Goal: Find specific page/section: Find specific page/section

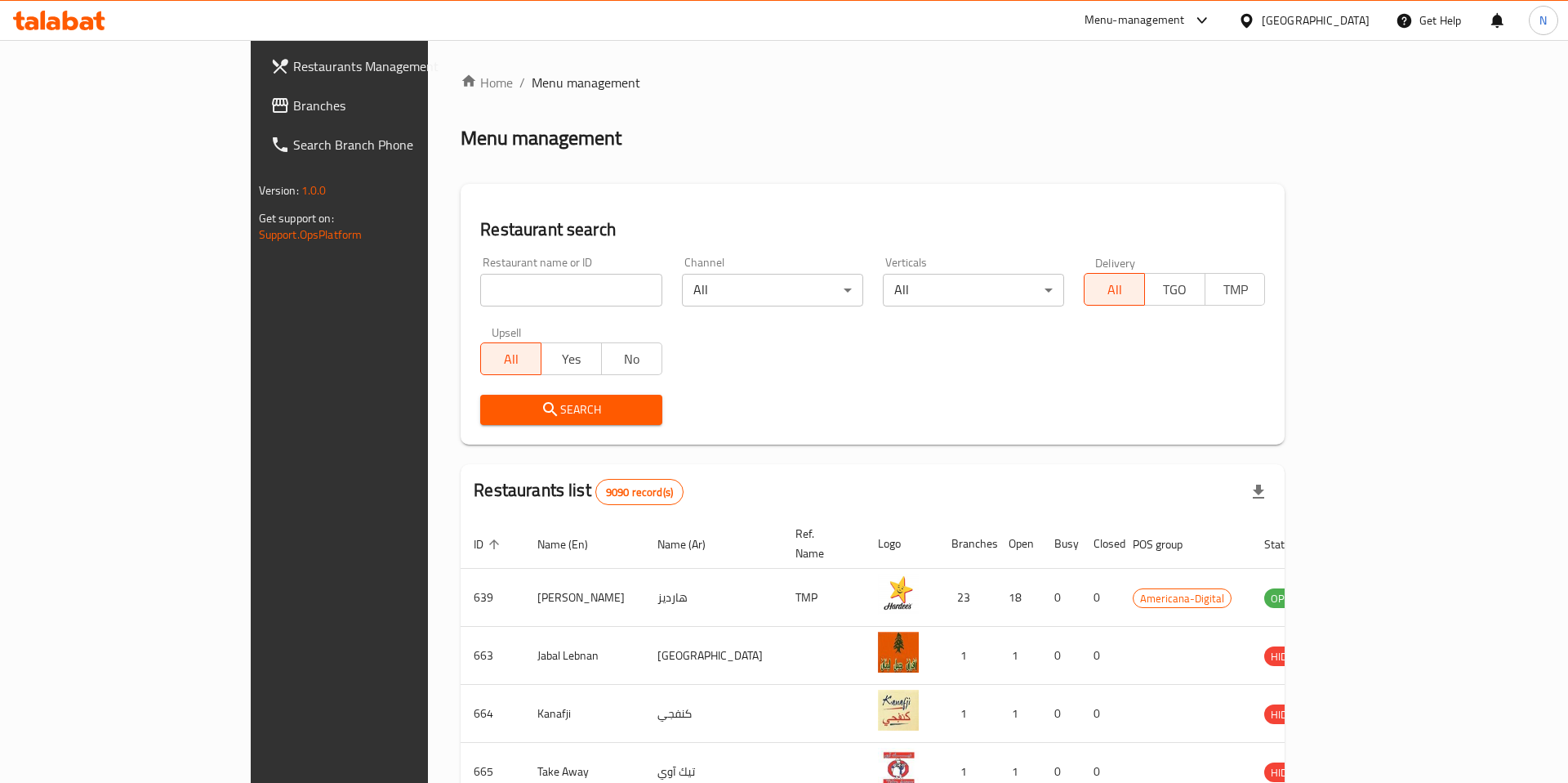
click at [480, 289] on input "search" at bounding box center [571, 290] width 182 height 33
click at [480, 286] on input "search" at bounding box center [571, 290] width 182 height 33
type input "WELL ON"
click button "Search" at bounding box center [571, 410] width 182 height 30
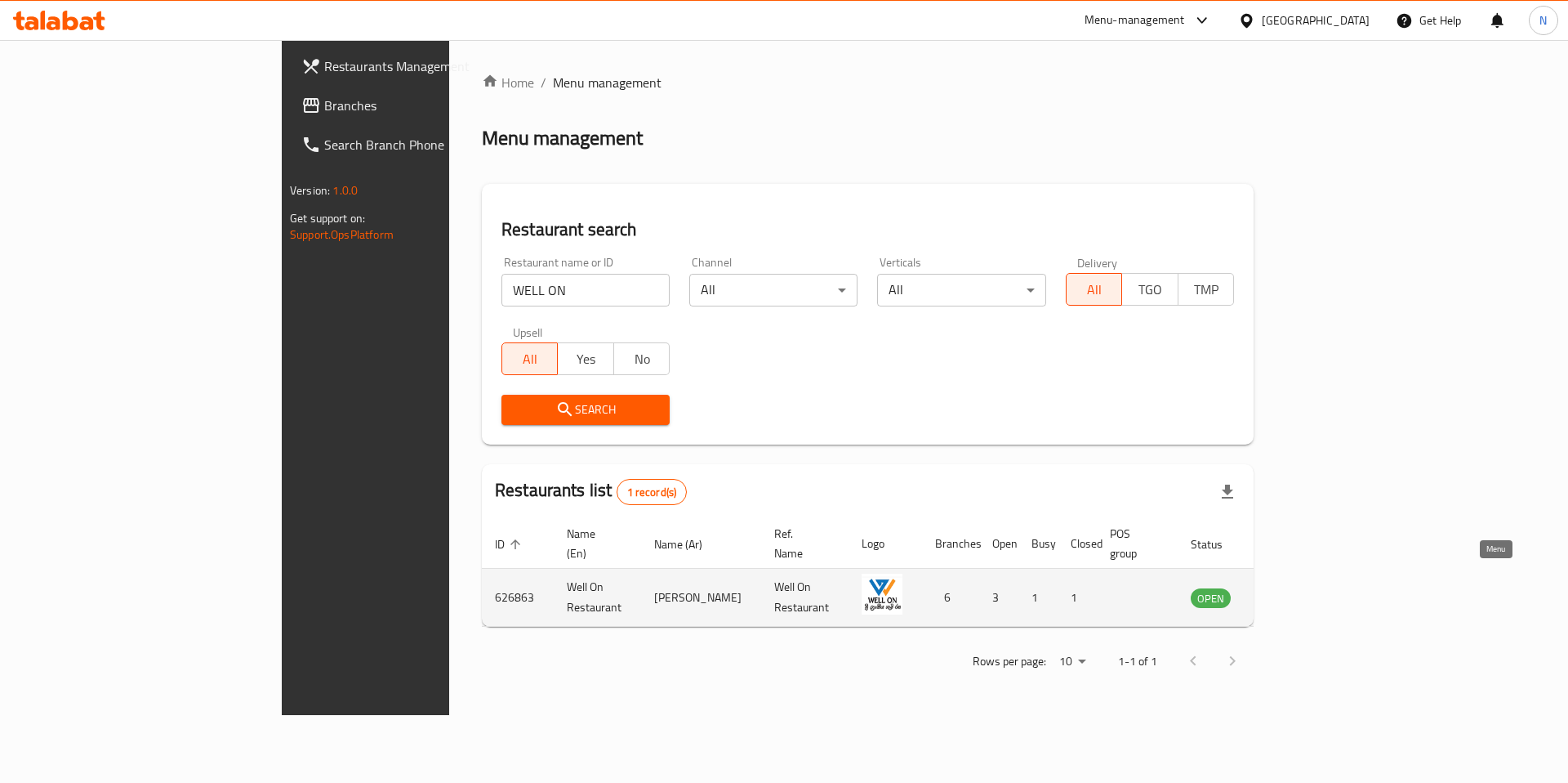
click at [1295, 592] on icon "enhanced table" at bounding box center [1286, 598] width 18 height 14
